Goal: Information Seeking & Learning: Learn about a topic

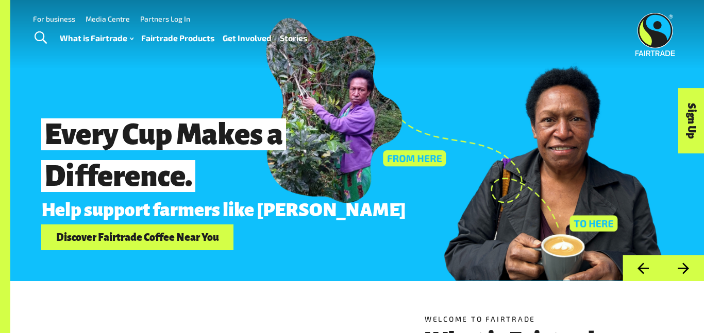
click at [168, 38] on link "Fairtrade Products" at bounding box center [177, 38] width 73 height 15
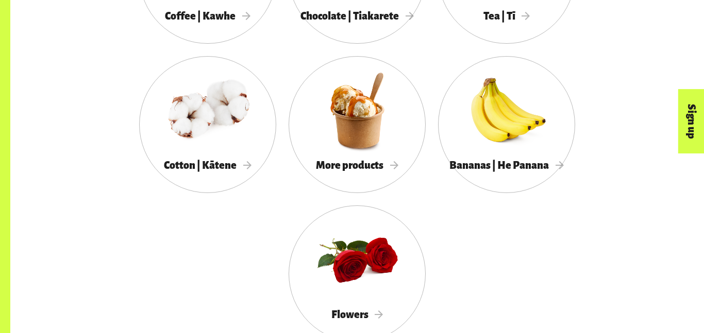
scroll to position [1048, 0]
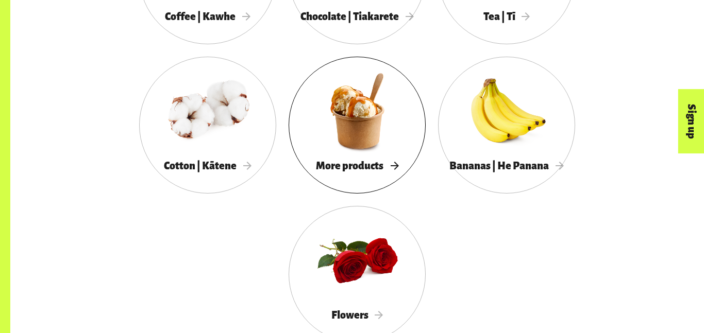
click at [310, 156] on div "More products" at bounding box center [357, 166] width 137 height 21
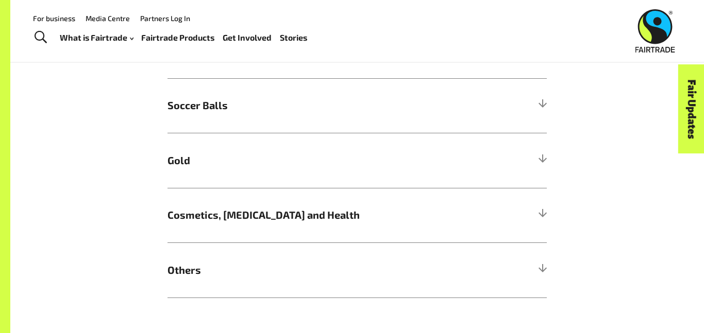
scroll to position [738, 0]
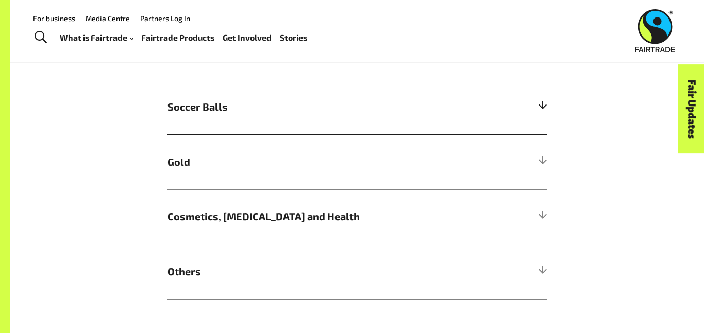
click at [257, 111] on h5 "Soccer Balls" at bounding box center [356, 107] width 379 height 55
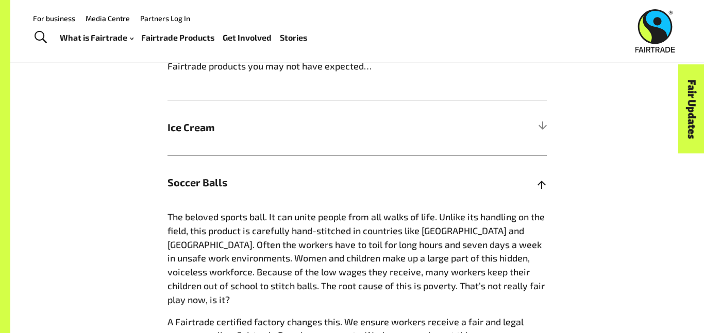
scroll to position [663, 0]
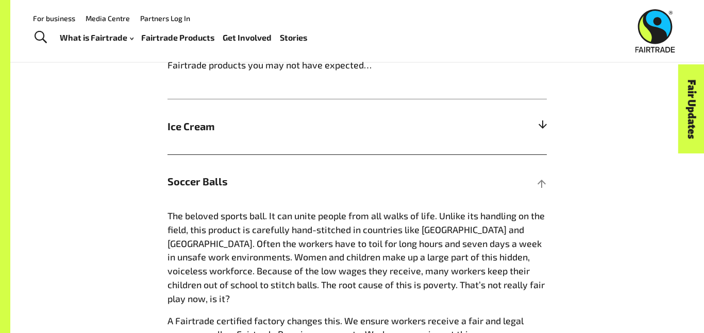
click at [236, 123] on span "Ice Cream" at bounding box center [309, 126] width 284 height 15
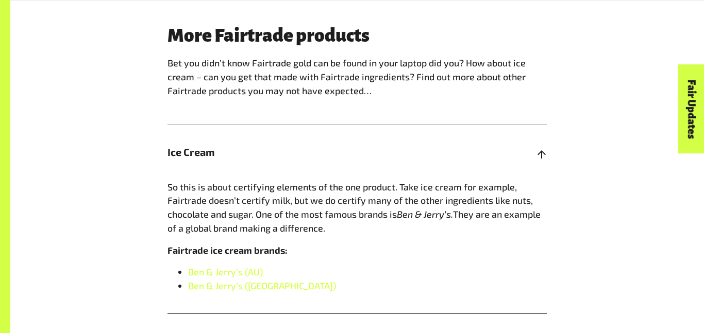
scroll to position [637, 0]
click at [242, 281] on link "Ben & Jerry’s (NZ)" at bounding box center [262, 286] width 148 height 11
